Goal: Communication & Community: Answer question/provide support

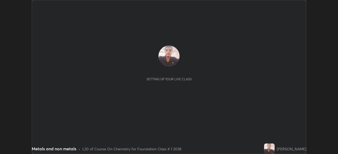
scroll to position [154, 338]
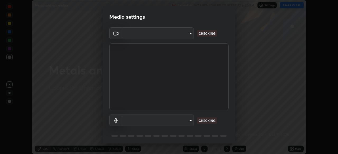
type input "094ffe3f61abc64f3ce73721aab664ef57d10a5fc7d187ad1ef3fa5fd4d2b427"
click at [188, 122] on body "Erase all Metals and non metals Recording WAS SCHEDULED TO START AT 6:30 PM Set…" at bounding box center [169, 77] width 338 height 154
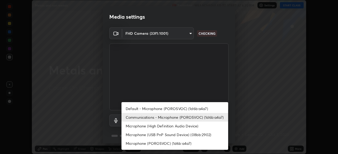
click at [192, 107] on li "Default - Microphone (POROSVOC) (1d6b:a4a7)" at bounding box center [174, 109] width 107 height 9
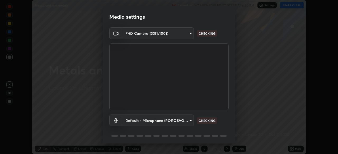
click at [189, 119] on body "Erase all Metals and non metals Recording WAS SCHEDULED TO START AT 6:30 PM Set…" at bounding box center [169, 77] width 338 height 154
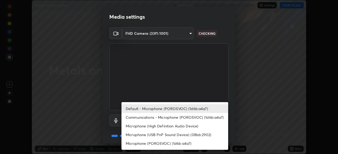
click at [187, 115] on li "Communications - Microphone (POROSVOC) (1d6b:a4a7)" at bounding box center [174, 117] width 107 height 9
type input "communications"
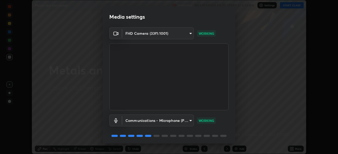
scroll to position [19, 0]
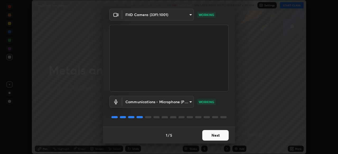
click at [212, 136] on button "Next" at bounding box center [215, 135] width 26 height 11
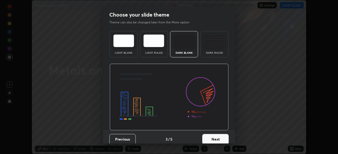
click at [210, 135] on button "Next" at bounding box center [215, 139] width 26 height 11
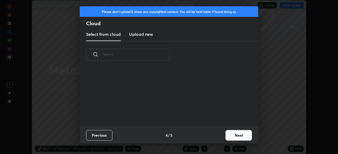
click at [210, 133] on div "Previous 4 / 5 Next" at bounding box center [169, 135] width 178 height 17
click at [234, 134] on button "Next" at bounding box center [238, 135] width 26 height 11
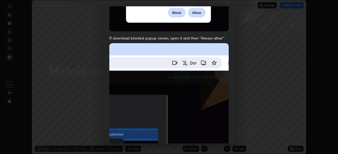
scroll to position [126, 0]
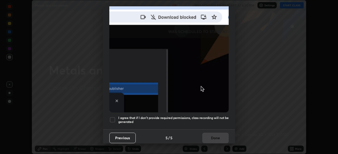
click at [112, 117] on div at bounding box center [112, 120] width 6 height 6
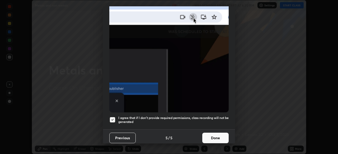
click at [211, 136] on button "Done" at bounding box center [215, 138] width 26 height 11
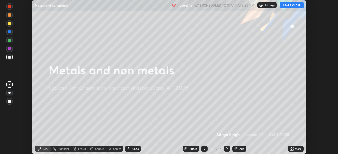
click at [287, 6] on button "START CLASS" at bounding box center [292, 5] width 24 height 6
click at [292, 148] on icon at bounding box center [292, 148] width 1 height 1
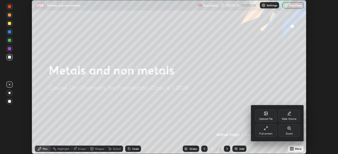
click at [267, 117] on div "Upload File" at bounding box center [265, 116] width 21 height 13
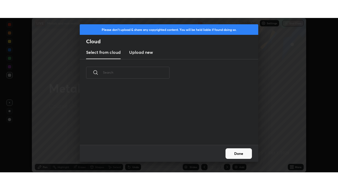
scroll to position [59, 169]
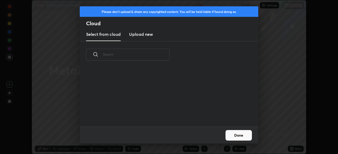
click at [139, 34] on h3 "Upload new" at bounding box center [141, 34] width 24 height 6
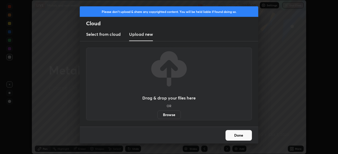
click at [168, 112] on label "Browse" at bounding box center [168, 115] width 23 height 8
click at [157, 112] on input "Browse" at bounding box center [157, 115] width 0 height 8
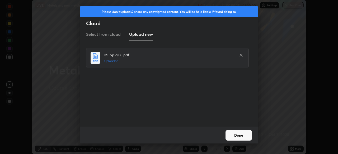
click at [239, 134] on button "Done" at bounding box center [238, 135] width 26 height 11
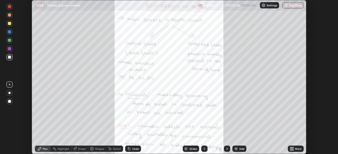
click at [294, 149] on div "More" at bounding box center [296, 149] width 16 height 6
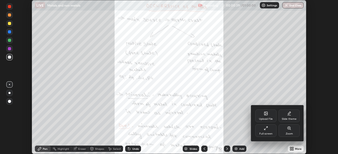
click at [269, 128] on div "Full screen" at bounding box center [265, 131] width 21 height 13
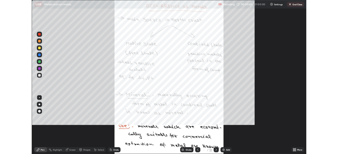
scroll to position [190, 338]
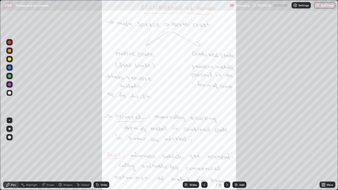
click at [227, 154] on icon at bounding box center [227, 184] width 2 height 3
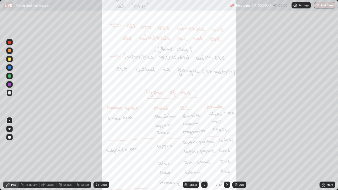
click at [226, 154] on icon at bounding box center [227, 185] width 4 height 4
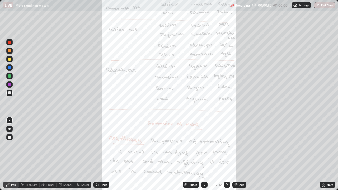
click at [226, 154] on icon at bounding box center [227, 185] width 4 height 4
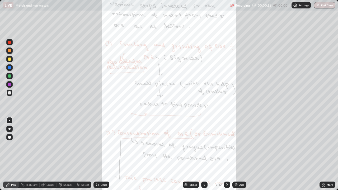
click at [204, 154] on icon at bounding box center [204, 184] width 2 height 3
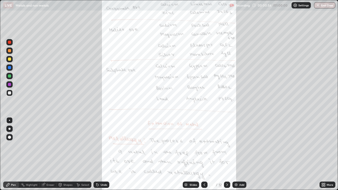
click at [204, 154] on icon at bounding box center [204, 184] width 2 height 3
click at [204, 154] on icon at bounding box center [204, 185] width 4 height 4
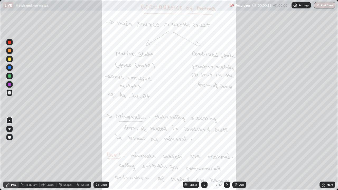
click at [203, 154] on icon at bounding box center [204, 184] width 2 height 3
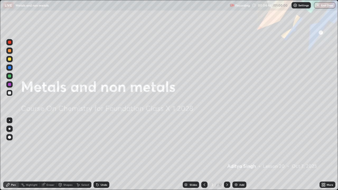
click at [226, 154] on icon at bounding box center [227, 185] width 4 height 4
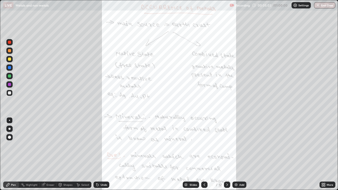
click at [325, 154] on icon at bounding box center [324, 185] width 1 height 1
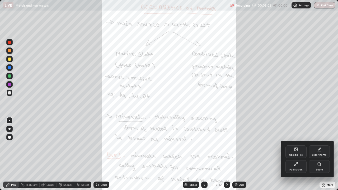
click at [319, 154] on icon at bounding box center [318, 164] width 3 height 3
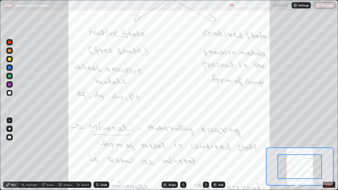
click at [282, 154] on div at bounding box center [299, 185] width 39 height 6
click at [283, 154] on div at bounding box center [299, 185] width 39 height 6
click at [282, 154] on div at bounding box center [299, 185] width 39 height 6
click at [294, 154] on div at bounding box center [299, 166] width 44 height 25
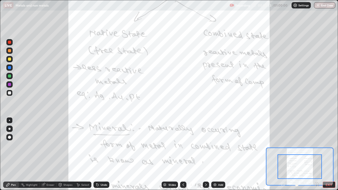
click at [282, 154] on div at bounding box center [299, 185] width 39 height 6
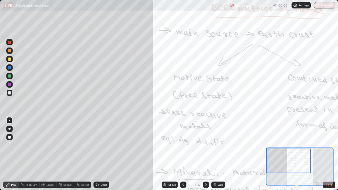
click at [183, 154] on icon at bounding box center [183, 185] width 4 height 4
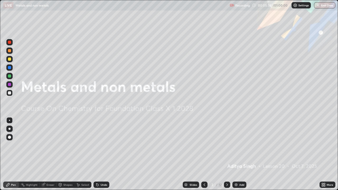
click at [224, 154] on div at bounding box center [227, 185] width 6 height 6
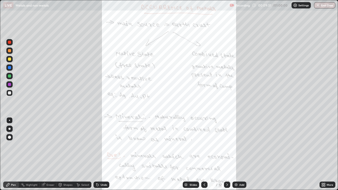
click at [226, 154] on icon at bounding box center [227, 185] width 4 height 4
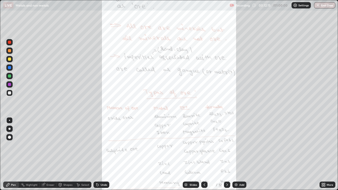
click at [226, 154] on icon at bounding box center [227, 185] width 4 height 4
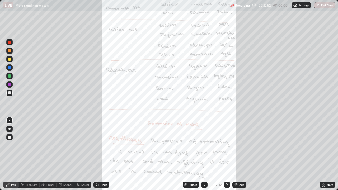
click at [226, 154] on icon at bounding box center [227, 185] width 4 height 4
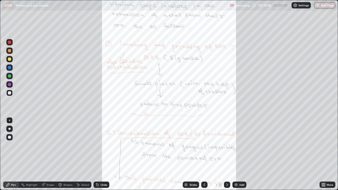
click at [226, 154] on icon at bounding box center [227, 185] width 4 height 4
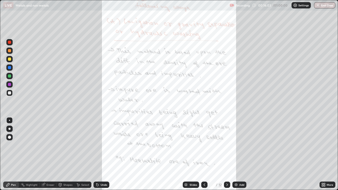
click at [226, 154] on icon at bounding box center [227, 185] width 4 height 4
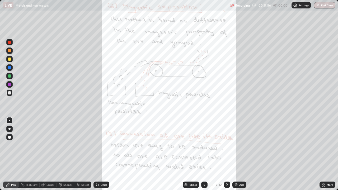
click at [227, 154] on icon at bounding box center [227, 184] width 2 height 3
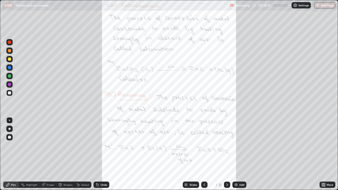
click at [226, 154] on icon at bounding box center [227, 185] width 4 height 4
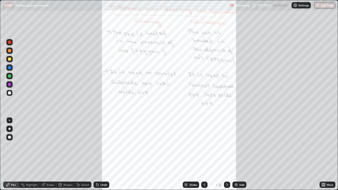
click at [227, 154] on icon at bounding box center [227, 185] width 4 height 4
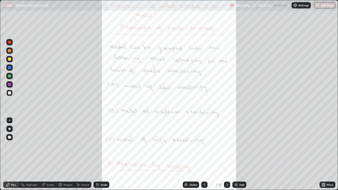
click at [226, 154] on icon at bounding box center [227, 185] width 4 height 4
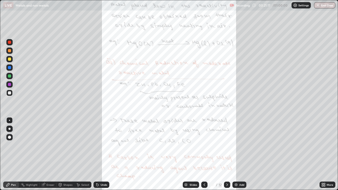
click at [226, 154] on icon at bounding box center [227, 185] width 4 height 4
click at [324, 154] on icon at bounding box center [324, 185] width 1 height 1
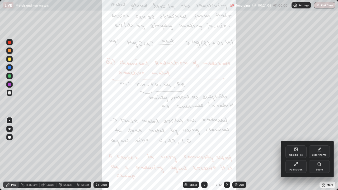
click at [294, 154] on div "Full screen" at bounding box center [295, 166] width 21 height 13
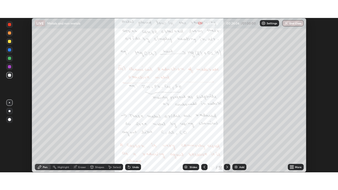
scroll to position [26236, 26053]
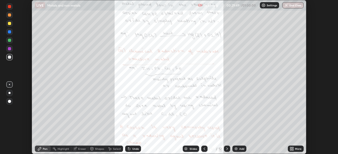
click at [204, 149] on icon at bounding box center [204, 149] width 4 height 4
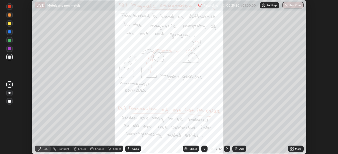
click at [204, 149] on icon at bounding box center [204, 149] width 4 height 4
click at [204, 150] on icon at bounding box center [204, 149] width 2 height 3
click at [292, 148] on icon at bounding box center [292, 148] width 1 height 1
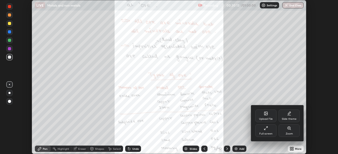
click at [267, 129] on icon at bounding box center [266, 128] width 4 height 4
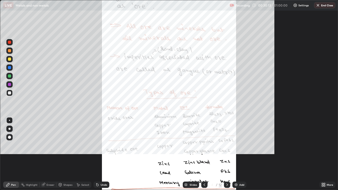
scroll to position [190, 338]
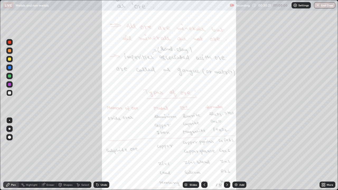
click at [322, 154] on icon at bounding box center [322, 185] width 1 height 1
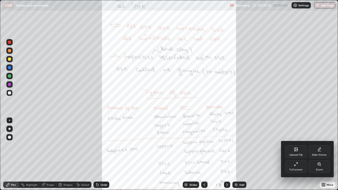
click at [316, 154] on div "Zoom" at bounding box center [319, 166] width 21 height 13
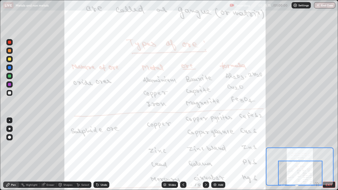
click at [205, 154] on icon at bounding box center [206, 185] width 4 height 4
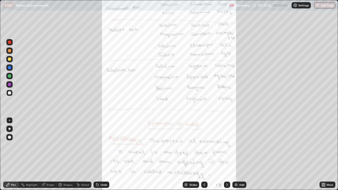
click at [325, 154] on icon at bounding box center [323, 185] width 4 height 4
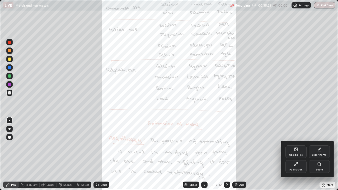
click at [244, 154] on div at bounding box center [169, 95] width 338 height 190
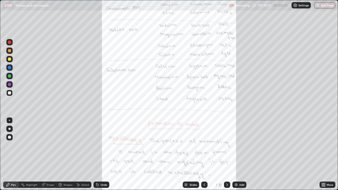
click at [322, 154] on icon at bounding box center [322, 183] width 1 height 1
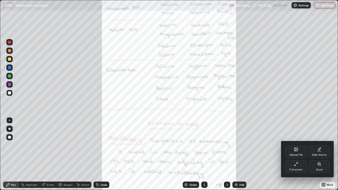
click at [319, 154] on icon at bounding box center [318, 164] width 3 height 3
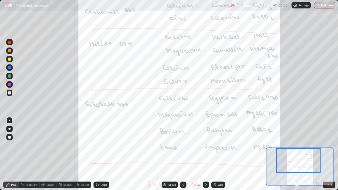
click at [218, 154] on div "Add" at bounding box center [220, 184] width 5 height 3
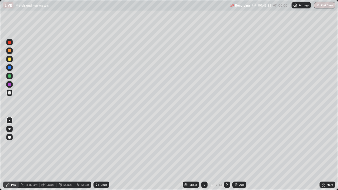
click at [50, 154] on div "Eraser" at bounding box center [48, 185] width 17 height 6
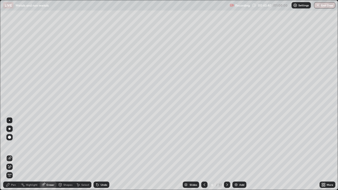
click at [13, 154] on div "Pen" at bounding box center [13, 184] width 5 height 3
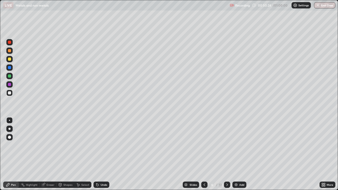
click at [320, 4] on button "End Class" at bounding box center [324, 5] width 21 height 6
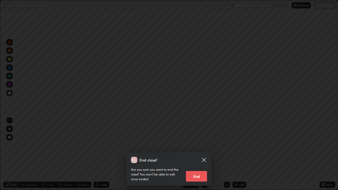
click at [201, 154] on button "End" at bounding box center [196, 176] width 21 height 11
